Goal: Information Seeking & Learning: Learn about a topic

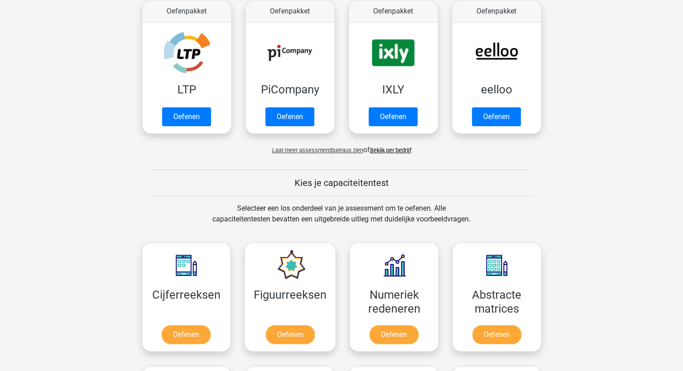
scroll to position [180, 0]
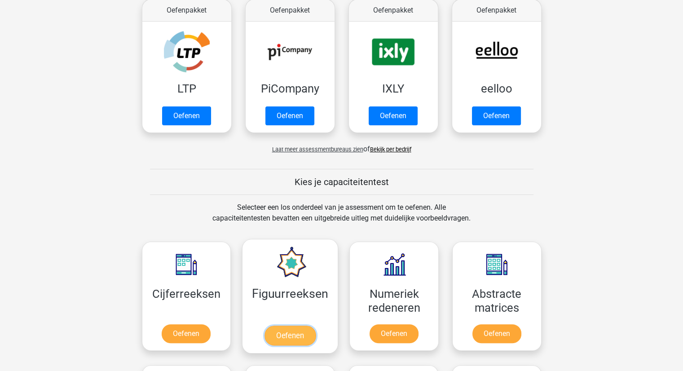
click at [285, 336] on link "Oefenen" at bounding box center [290, 336] width 51 height 20
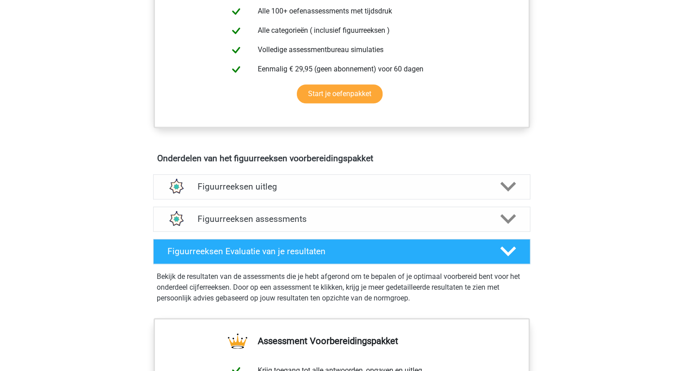
scroll to position [404, 0]
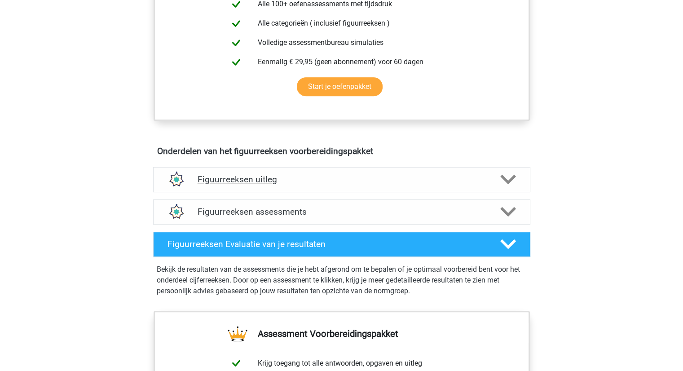
click at [271, 181] on h4 "Figuurreeksen uitleg" at bounding box center [342, 179] width 288 height 10
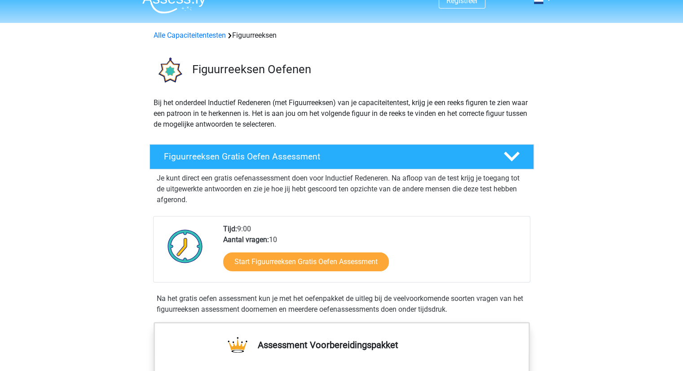
scroll to position [14, 0]
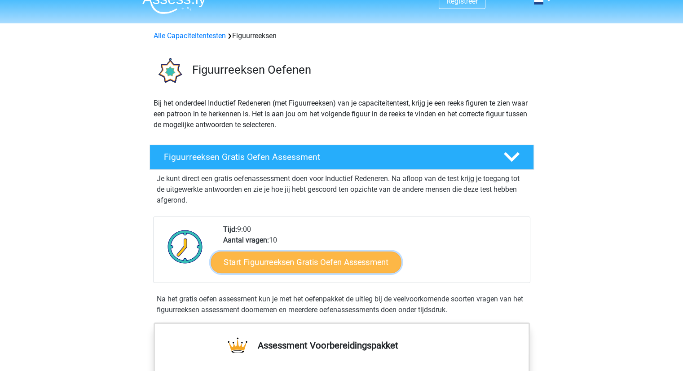
click at [259, 261] on link "Start Figuurreeksen Gratis Oefen Assessment" at bounding box center [306, 262] width 190 height 22
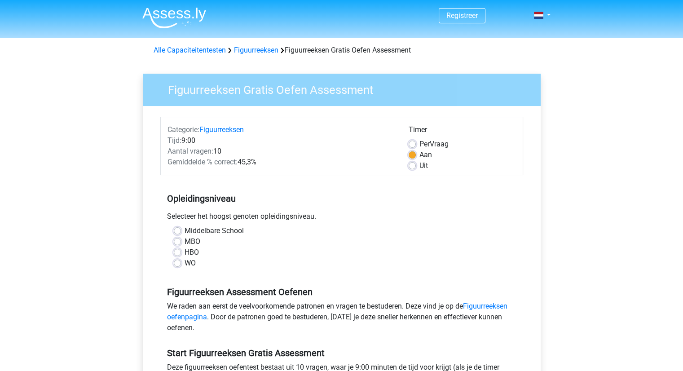
click at [192, 252] on label "HBO" at bounding box center [192, 252] width 14 height 11
click at [181, 252] on input "HBO" at bounding box center [177, 251] width 7 height 9
radio input "true"
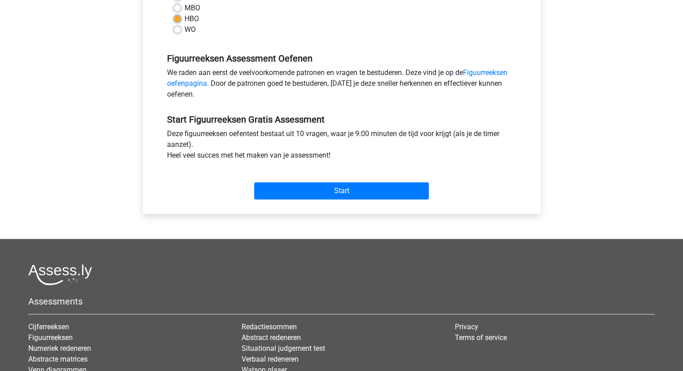
scroll to position [270, 0]
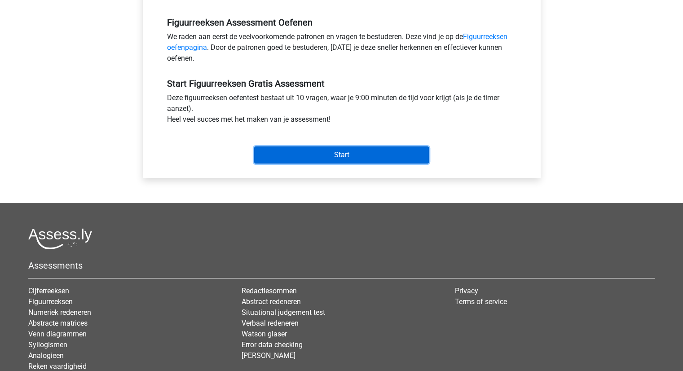
click at [307, 152] on input "Start" at bounding box center [341, 154] width 175 height 17
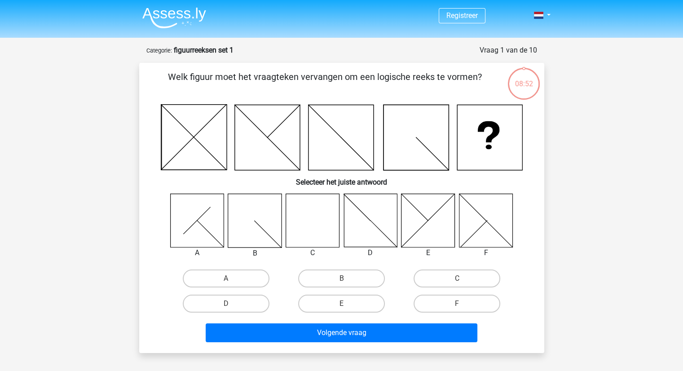
click at [302, 218] on icon at bounding box center [312, 220] width 53 height 53
click at [465, 274] on label "C" at bounding box center [457, 279] width 87 height 18
click at [463, 279] on input "C" at bounding box center [460, 282] width 6 height 6
radio input "true"
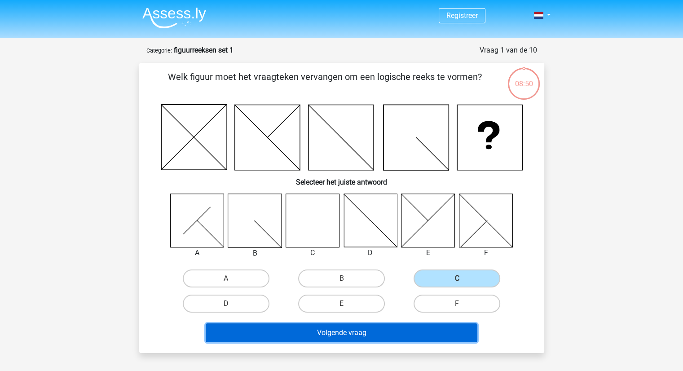
click at [369, 336] on button "Volgende vraag" at bounding box center [342, 332] width 272 height 19
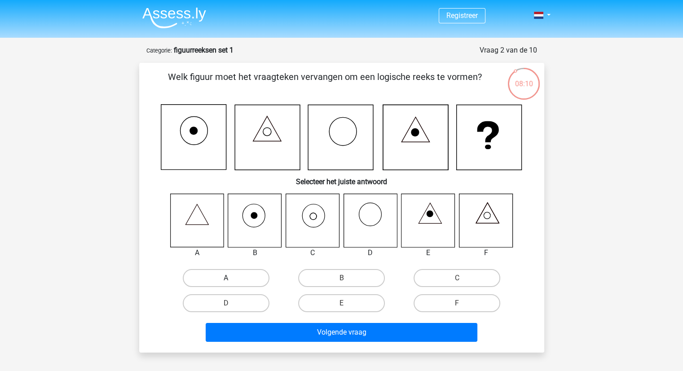
click at [210, 275] on label "A" at bounding box center [226, 278] width 87 height 18
click at [226, 278] on input "A" at bounding box center [229, 281] width 6 height 6
radio input "true"
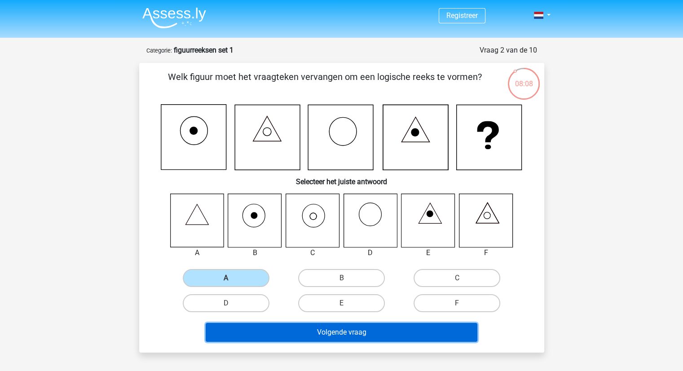
click at [348, 328] on button "Volgende vraag" at bounding box center [342, 332] width 272 height 19
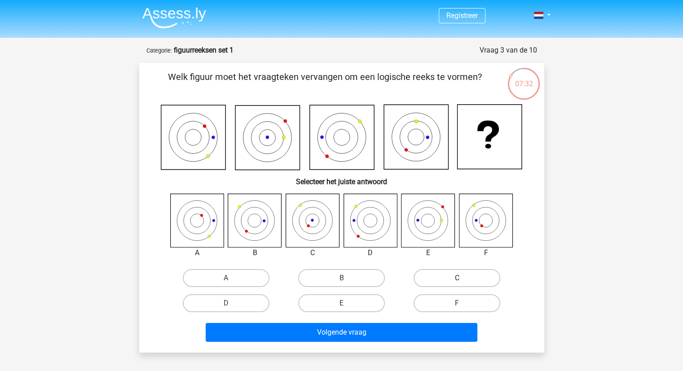
click at [482, 282] on label "C" at bounding box center [457, 278] width 87 height 18
click at [463, 282] on input "C" at bounding box center [460, 281] width 6 height 6
radio input "true"
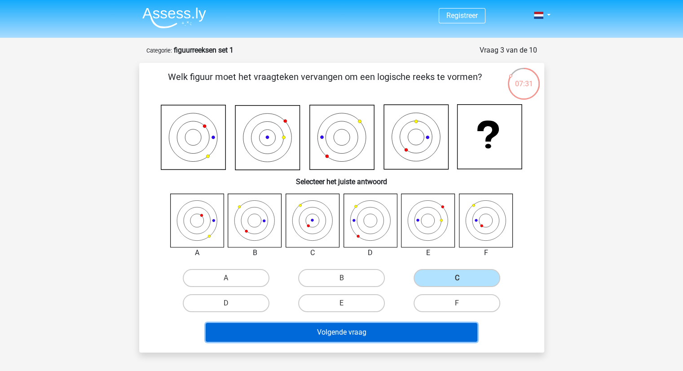
click at [389, 331] on button "Volgende vraag" at bounding box center [342, 332] width 272 height 19
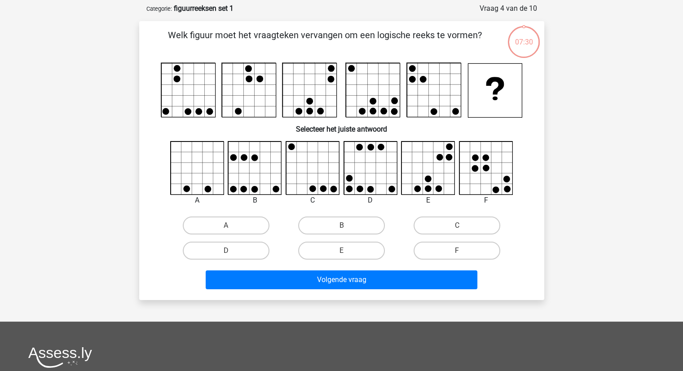
scroll to position [45, 0]
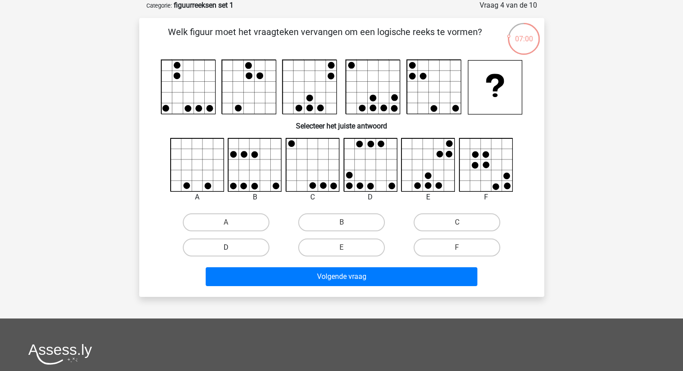
click at [213, 248] on label "D" at bounding box center [226, 248] width 87 height 18
click at [226, 248] on input "D" at bounding box center [229, 251] width 6 height 6
radio input "true"
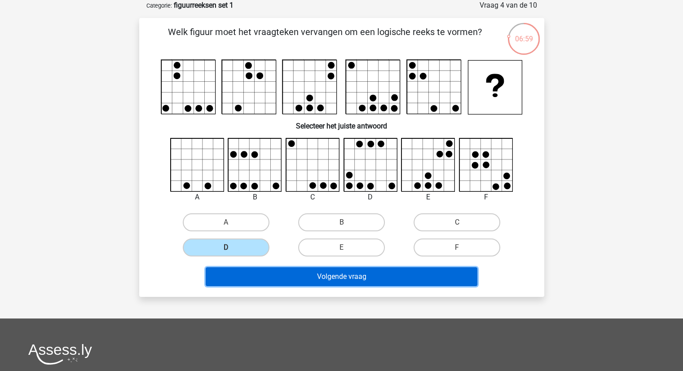
click at [313, 272] on button "Volgende vraag" at bounding box center [342, 276] width 272 height 19
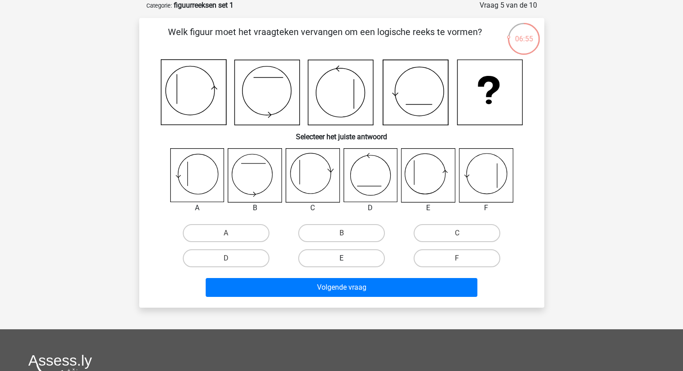
click at [326, 257] on label "E" at bounding box center [341, 258] width 87 height 18
click at [341, 258] on input "E" at bounding box center [344, 261] width 6 height 6
radio input "true"
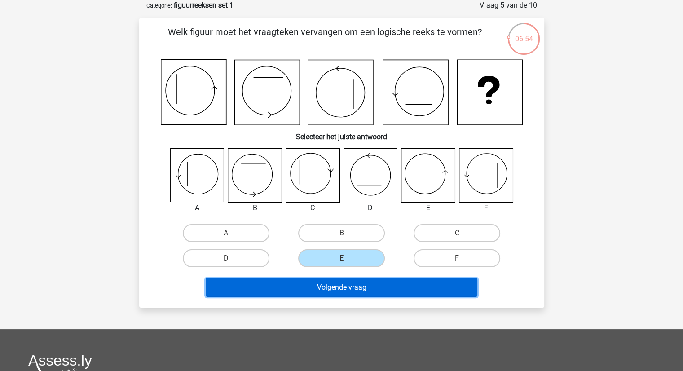
click at [320, 291] on button "Volgende vraag" at bounding box center [342, 287] width 272 height 19
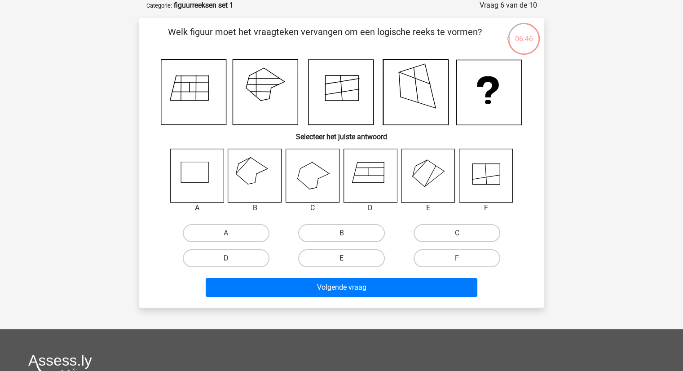
click at [321, 253] on label "E" at bounding box center [341, 258] width 87 height 18
click at [341, 258] on input "E" at bounding box center [344, 261] width 6 height 6
radio input "true"
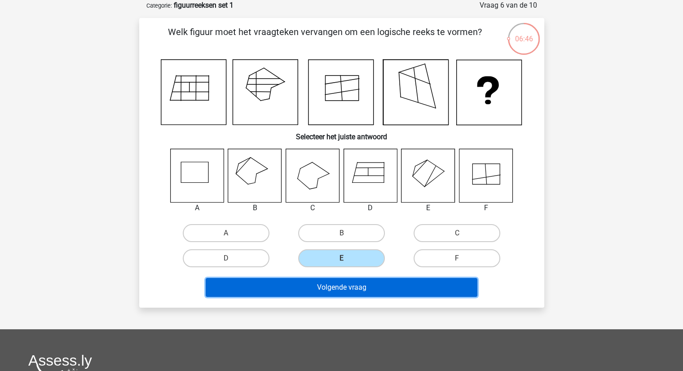
click at [323, 284] on button "Volgende vraag" at bounding box center [342, 287] width 272 height 19
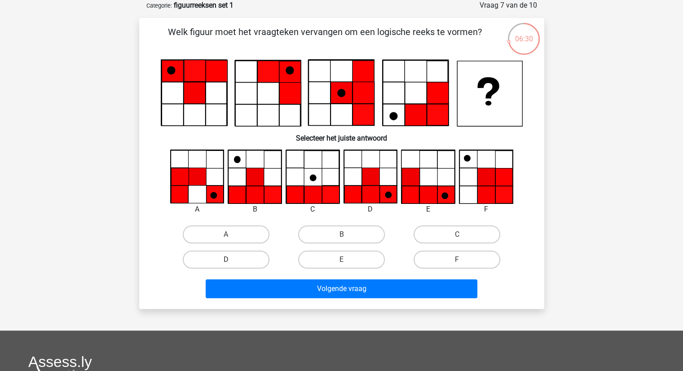
click at [259, 259] on label "D" at bounding box center [226, 260] width 87 height 18
click at [232, 260] on input "D" at bounding box center [229, 263] width 6 height 6
radio input "true"
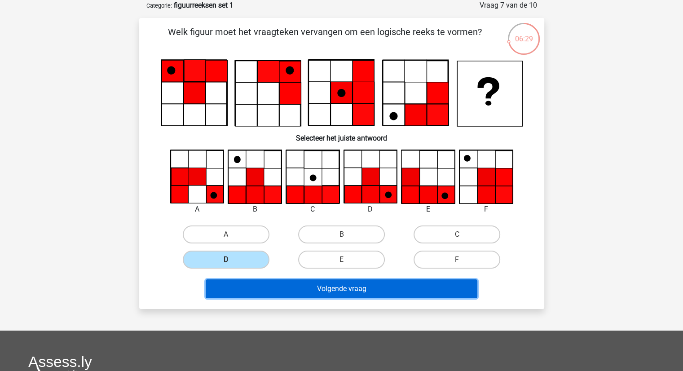
click at [302, 286] on button "Volgende vraag" at bounding box center [342, 288] width 272 height 19
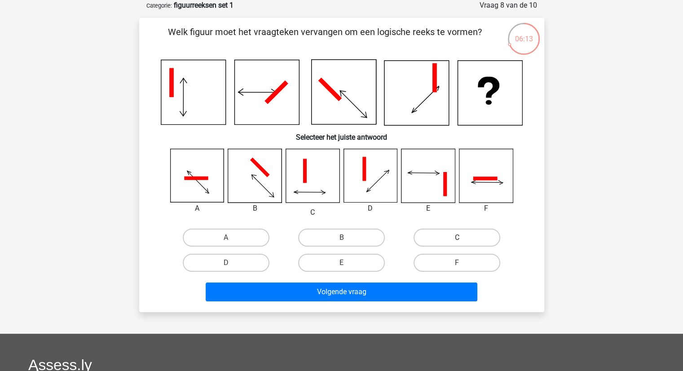
click at [478, 239] on label "C" at bounding box center [457, 238] width 87 height 18
click at [463, 239] on input "C" at bounding box center [460, 241] width 6 height 6
radio input "true"
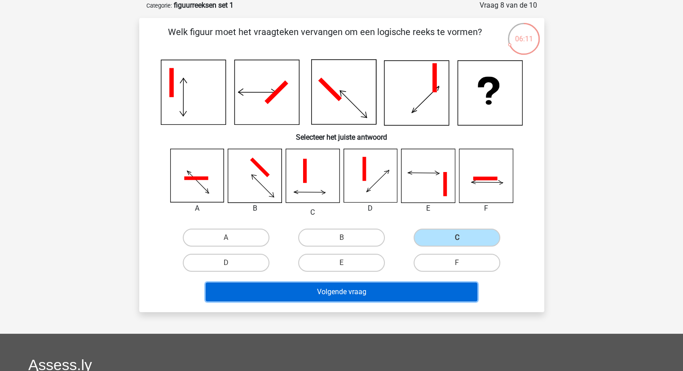
click at [398, 291] on button "Volgende vraag" at bounding box center [342, 292] width 272 height 19
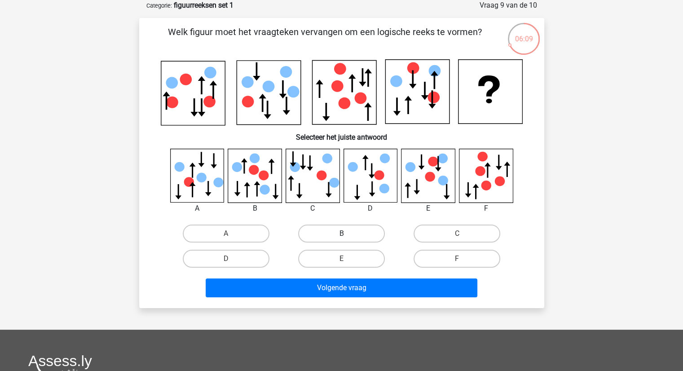
click at [359, 230] on label "B" at bounding box center [341, 234] width 87 height 18
click at [347, 234] on input "B" at bounding box center [344, 237] width 6 height 6
radio input "true"
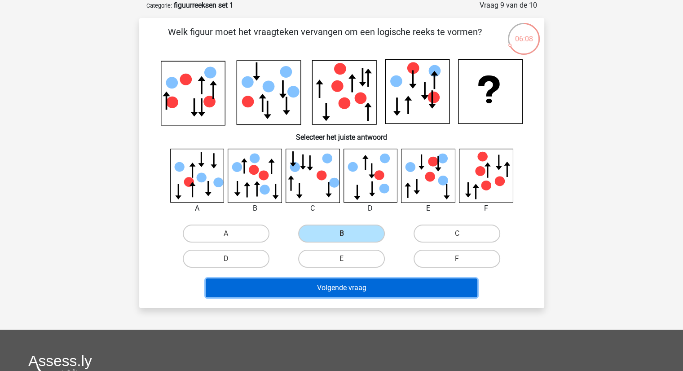
click at [349, 285] on button "Volgende vraag" at bounding box center [342, 288] width 272 height 19
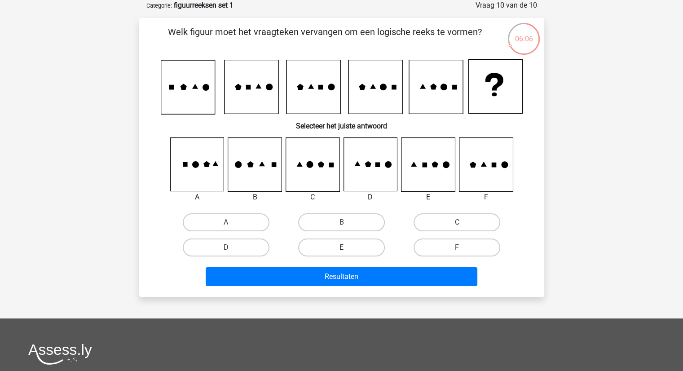
drag, startPoint x: 359, startPoint y: 223, endPoint x: 360, endPoint y: 241, distance: 18.4
click at [360, 223] on label "B" at bounding box center [341, 222] width 87 height 18
click at [347, 223] on input "B" at bounding box center [344, 225] width 6 height 6
radio input "true"
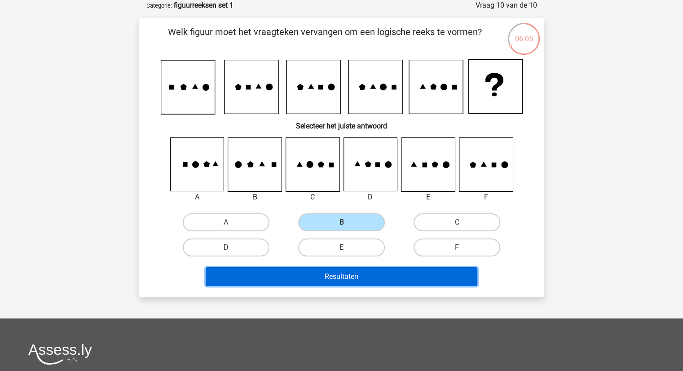
click at [356, 277] on button "Resultaten" at bounding box center [342, 276] width 272 height 19
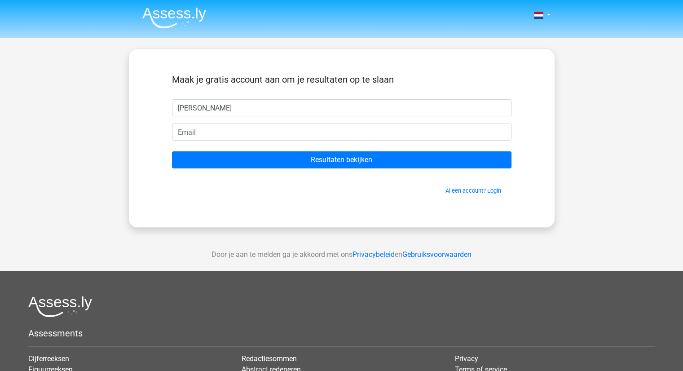
type input "[PERSON_NAME]"
click at [475, 188] on link "Al een account? Login" at bounding box center [474, 190] width 56 height 7
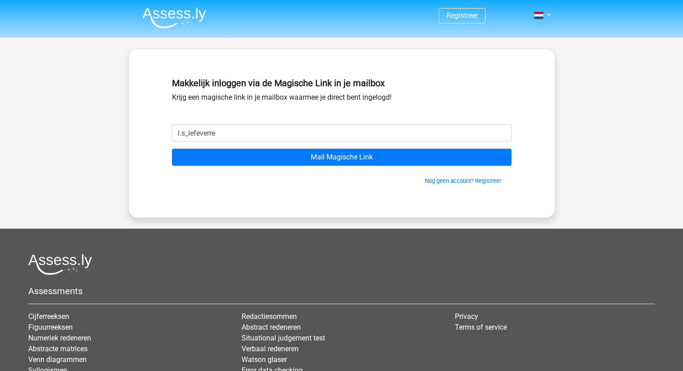
click at [270, 133] on input "i.s_lefeverre" at bounding box center [342, 132] width 340 height 17
type input "i.s_lefevere@hotmail.com"
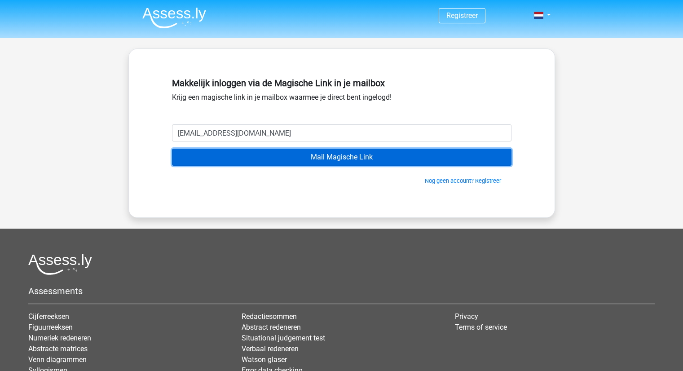
click at [349, 159] on input "Mail Magische Link" at bounding box center [342, 157] width 340 height 17
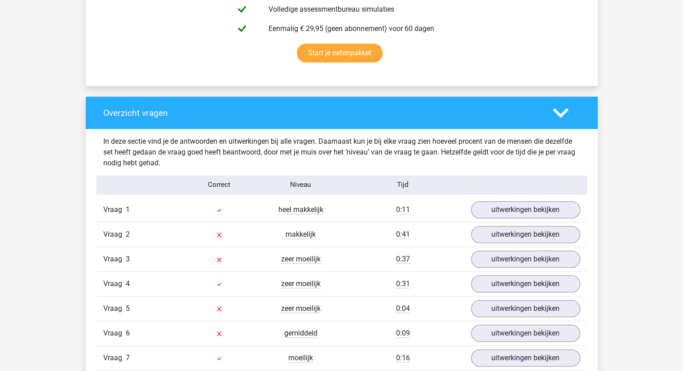
scroll to position [674, 0]
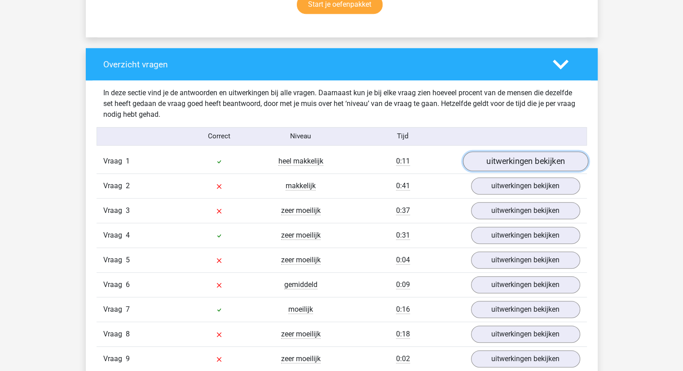
click at [500, 164] on link "uitwerkingen bekijken" at bounding box center [525, 161] width 125 height 20
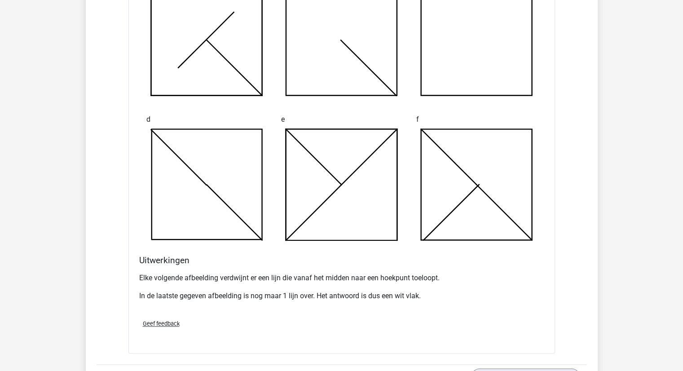
scroll to position [1123, 0]
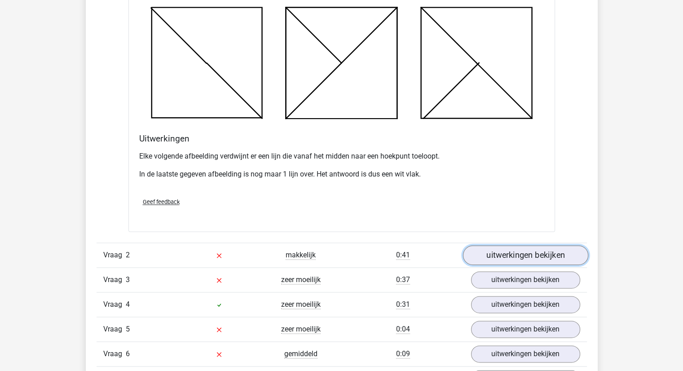
click at [518, 251] on link "uitwerkingen bekijken" at bounding box center [525, 256] width 125 height 20
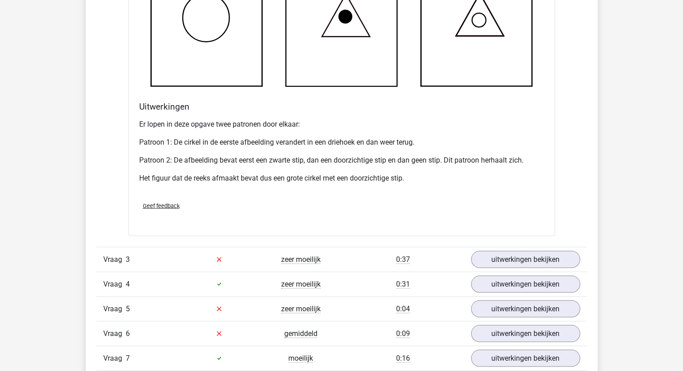
scroll to position [1752, 0]
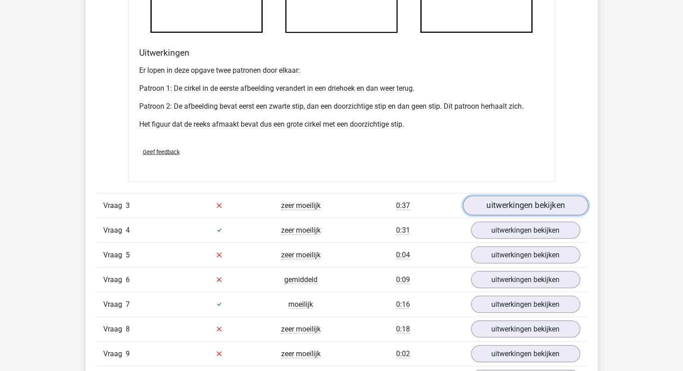
click at [502, 203] on link "uitwerkingen bekijken" at bounding box center [525, 206] width 125 height 20
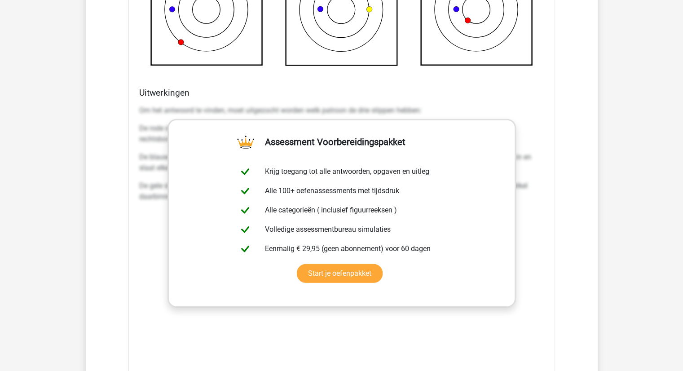
scroll to position [2291, 0]
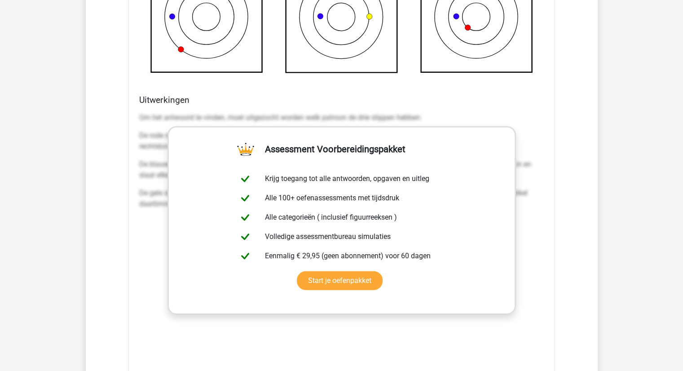
click at [255, 98] on h4 "Uitwerkingen" at bounding box center [341, 100] width 405 height 10
click at [354, 283] on link "Start je oefenpakket" at bounding box center [340, 280] width 86 height 19
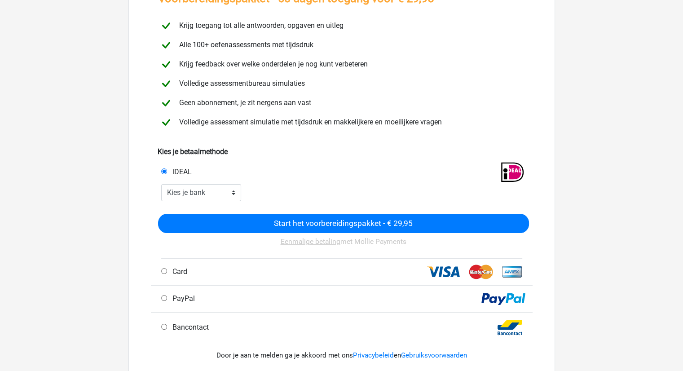
scroll to position [45, 0]
